Goal: Find contact information: Find contact information

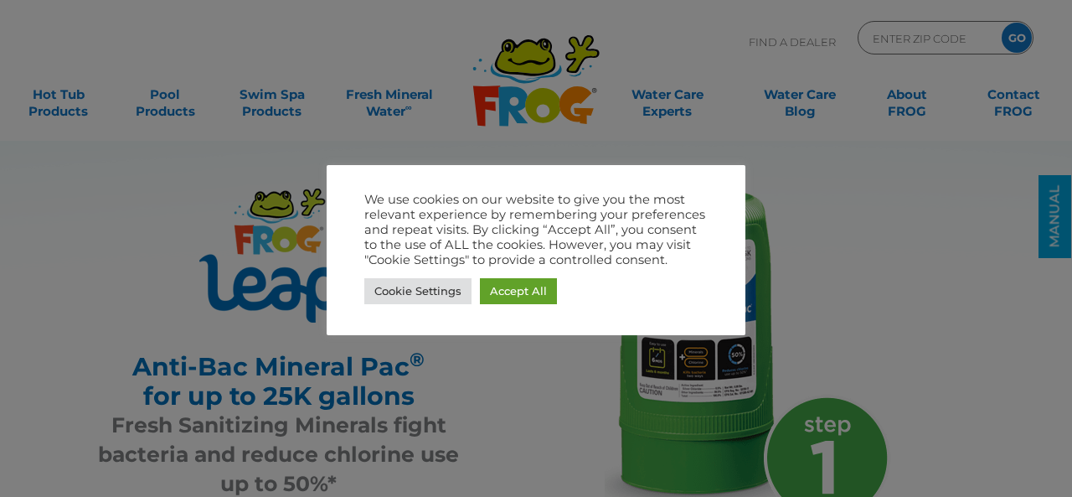
click at [1034, 96] on div at bounding box center [536, 248] width 1072 height 497
click at [482, 296] on link "Accept All" at bounding box center [518, 291] width 77 height 26
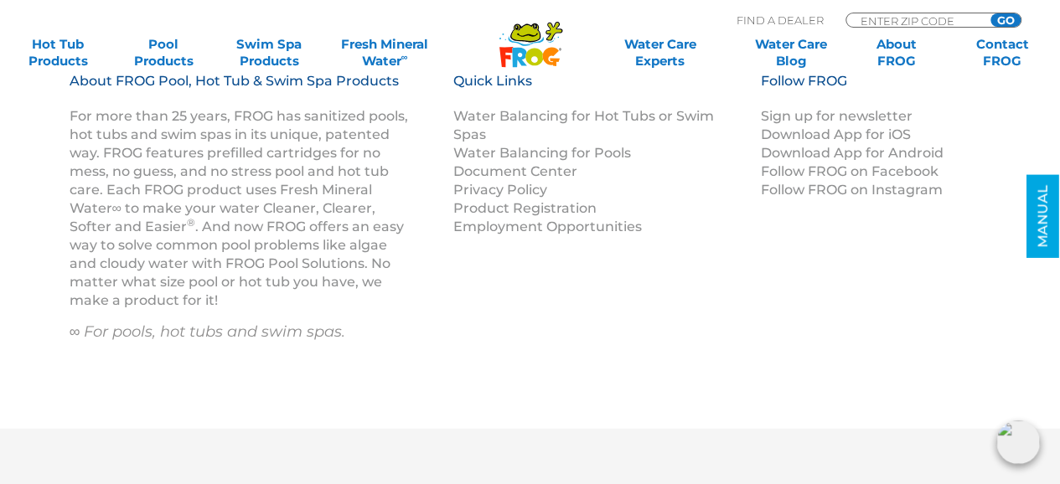
scroll to position [8392, 0]
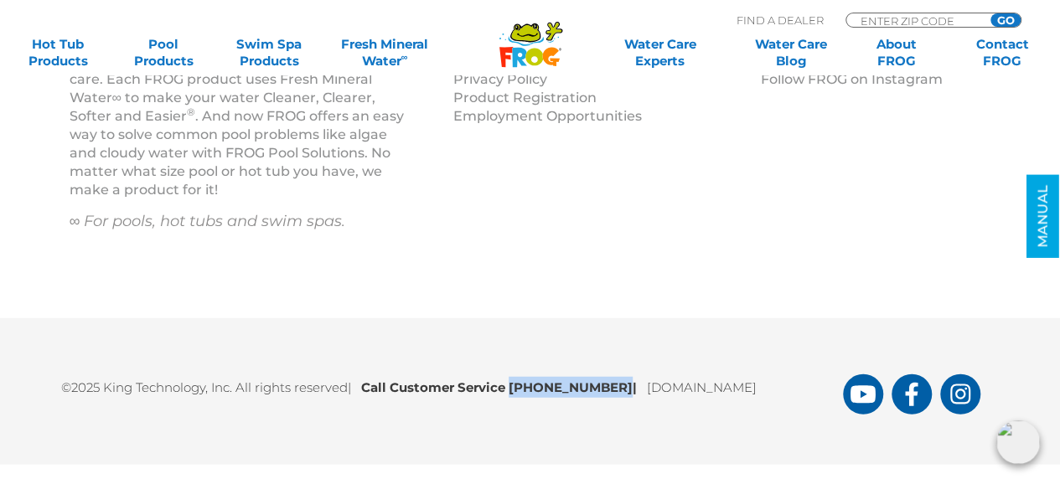
drag, startPoint x: 613, startPoint y: 381, endPoint x: 517, endPoint y: 382, distance: 96.3
click at [517, 390] on p "©2025 King Technology, Inc. All rights reserved | Call Customer Service 1-800-2…" at bounding box center [452, 383] width 782 height 29
copy b "1-800-222-0169"
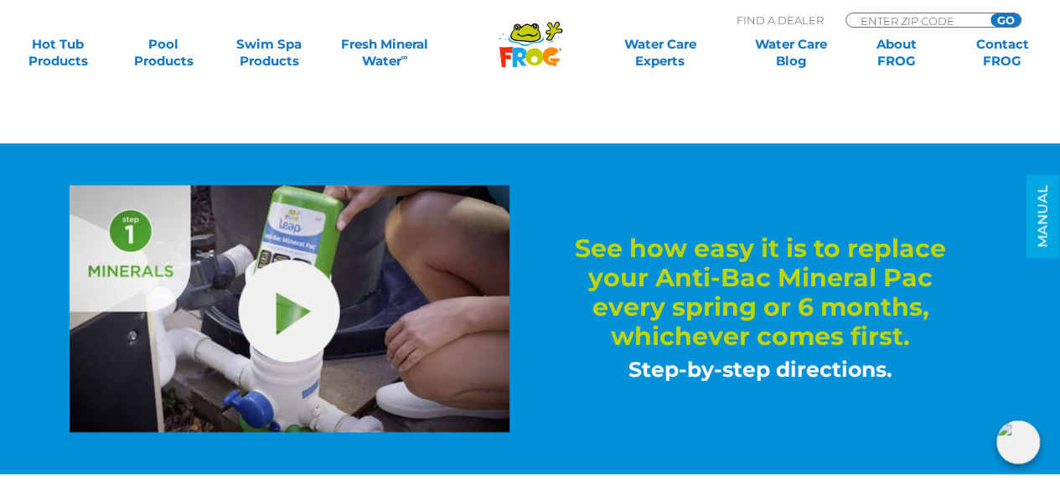
scroll to position [452, 0]
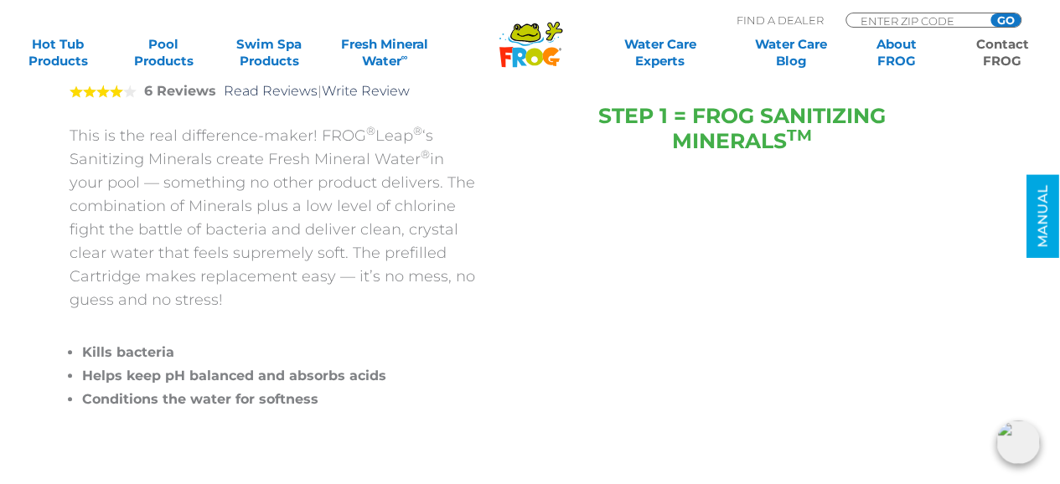
click at [1010, 44] on link "Contact FROG" at bounding box center [1002, 53] width 82 height 34
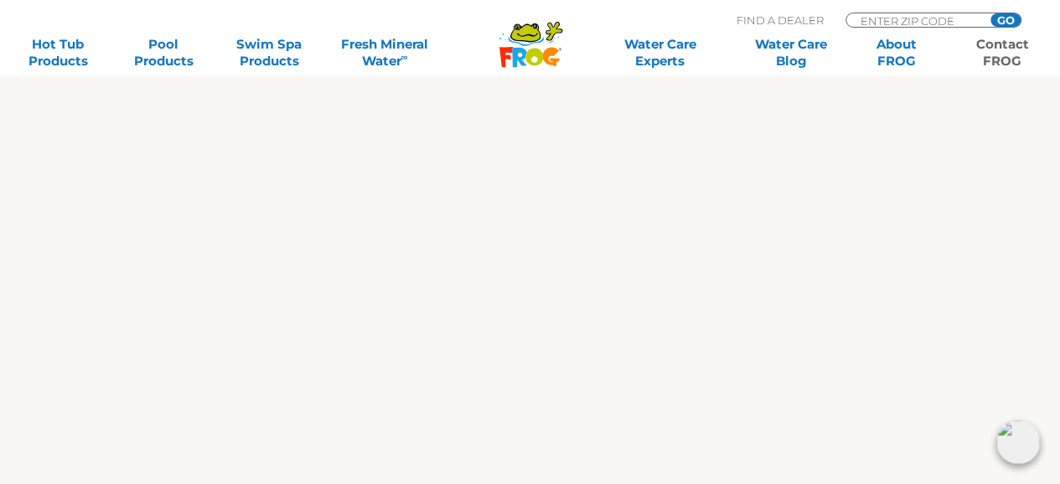
scroll to position [881, 0]
drag, startPoint x: 1071, startPoint y: 63, endPoint x: 853, endPoint y: 161, distance: 239.6
drag, startPoint x: 92, startPoint y: 347, endPoint x: 106, endPoint y: 341, distance: 15.4
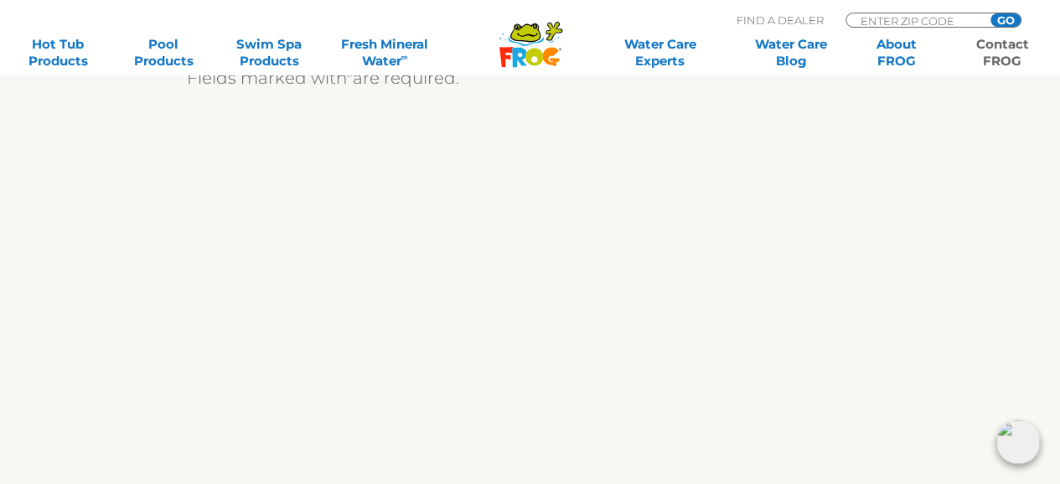
click at [95, 343] on div "We are always ready to help! We appreciate your comments and are happy to help …" at bounding box center [530, 335] width 1030 height 1151
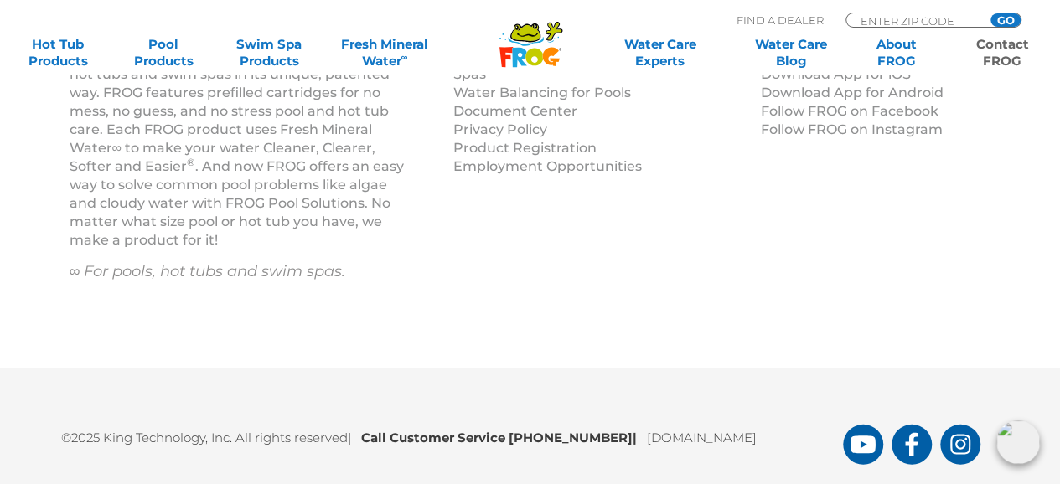
scroll to position [2295, 0]
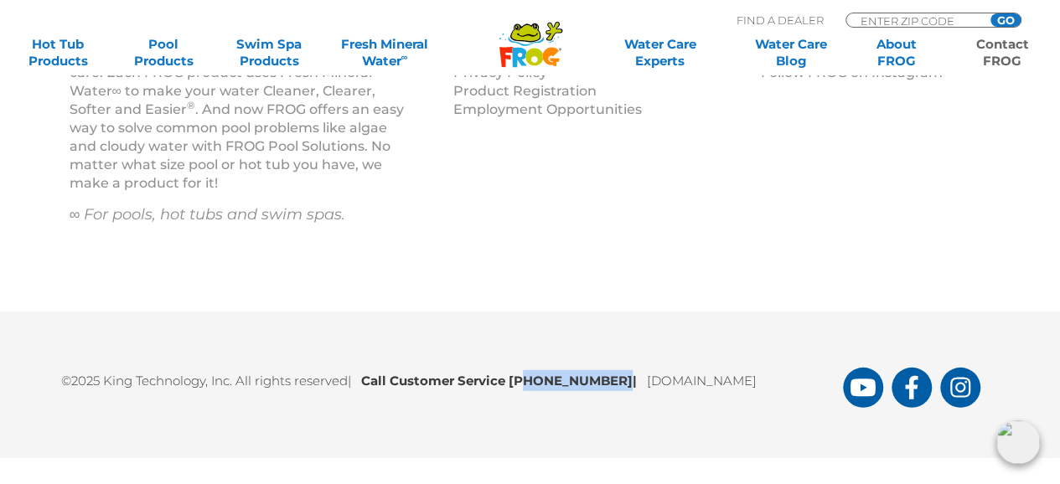
drag, startPoint x: 609, startPoint y: 377, endPoint x: 526, endPoint y: 384, distance: 83.2
click at [526, 384] on b "Call Customer Service 1-800-222-0169 |" at bounding box center [504, 381] width 286 height 16
copy b "800-222-0169"
